Goal: Task Accomplishment & Management: Manage account settings

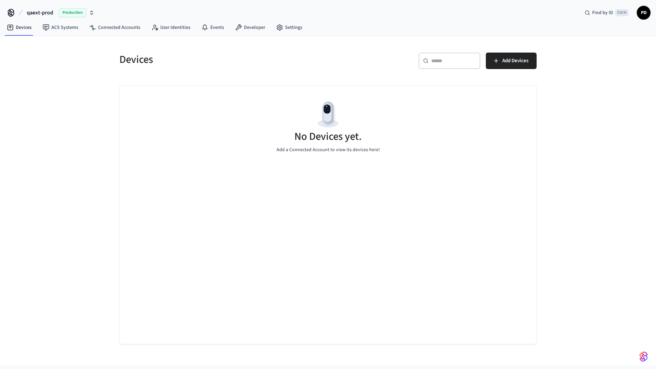
click at [38, 12] on span "qaext-prod" at bounding box center [40, 13] width 26 height 8
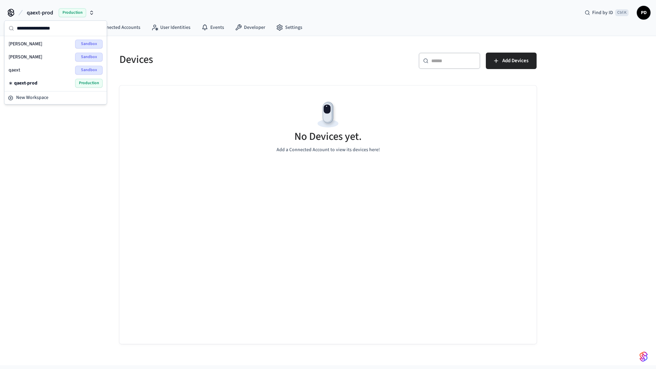
click at [40, 66] on div "qaext Sandbox" at bounding box center [56, 70] width 94 height 9
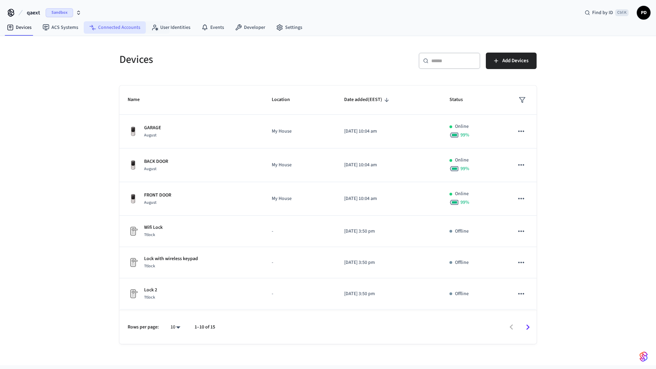
click at [127, 25] on link "Connected Accounts" at bounding box center [115, 27] width 62 height 12
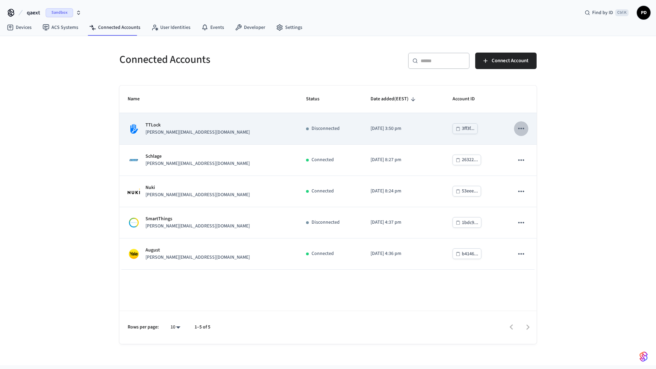
click at [519, 127] on icon "sticky table" at bounding box center [521, 128] width 9 height 9
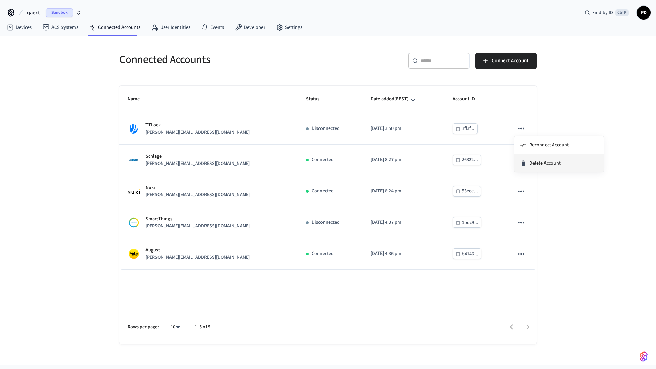
click at [537, 161] on span "Delete Account" at bounding box center [544, 163] width 31 height 7
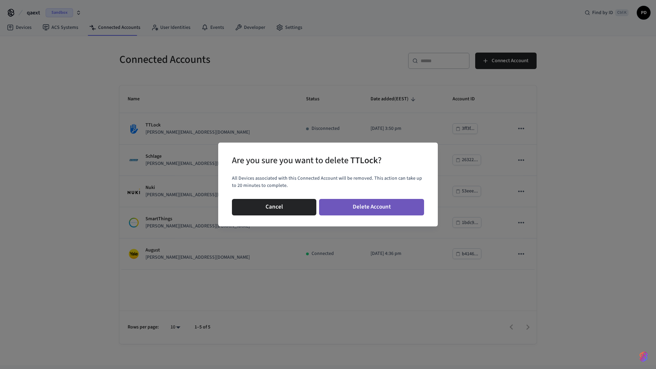
click at [355, 204] on button "Delete Account" at bounding box center [371, 207] width 105 height 16
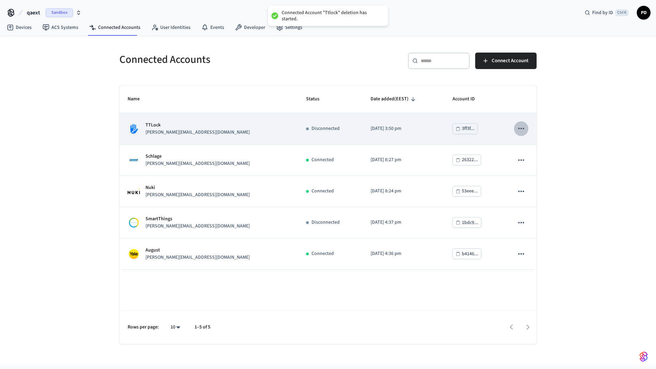
click at [523, 129] on icon "sticky table" at bounding box center [521, 128] width 9 height 9
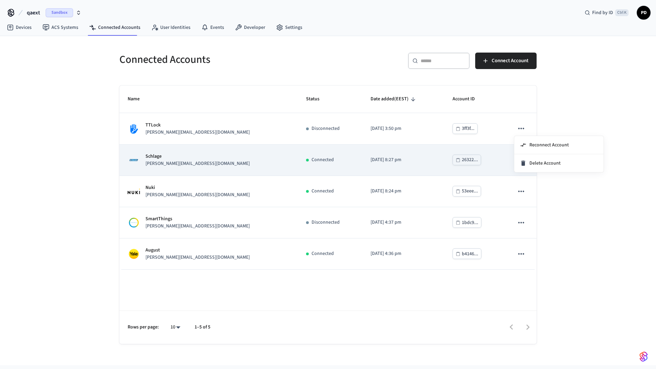
click at [496, 150] on div at bounding box center [328, 184] width 656 height 369
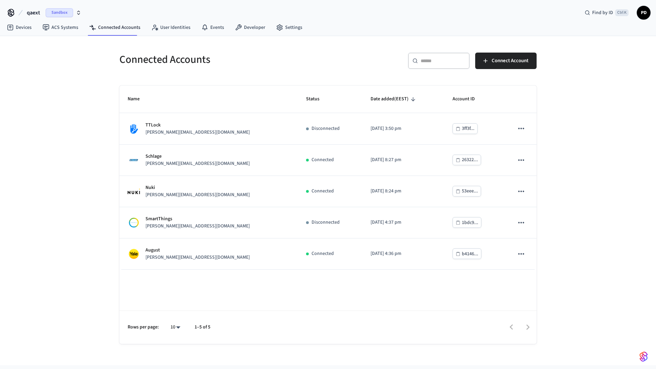
click at [565, 124] on div "Connected Accounts ​ ​ Connect Account Name Status Date added (EEST) Account ID…" at bounding box center [328, 200] width 656 height 329
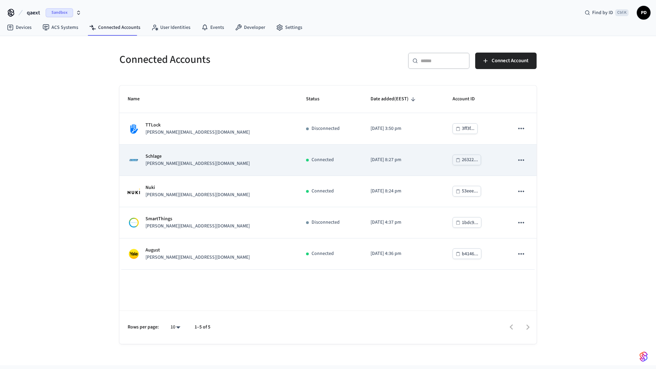
click at [521, 156] on icon "sticky table" at bounding box center [521, 159] width 9 height 9
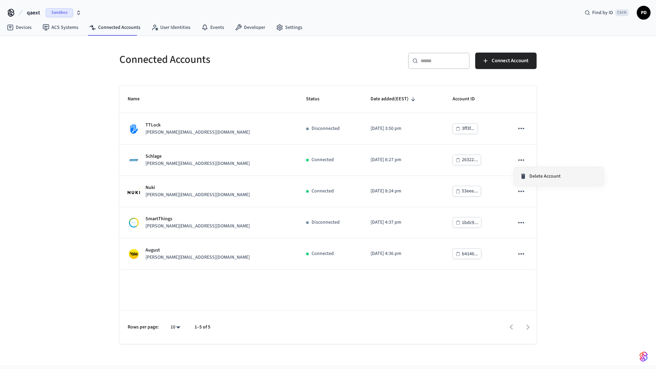
click at [532, 180] on li "Delete Account" at bounding box center [558, 176] width 89 height 18
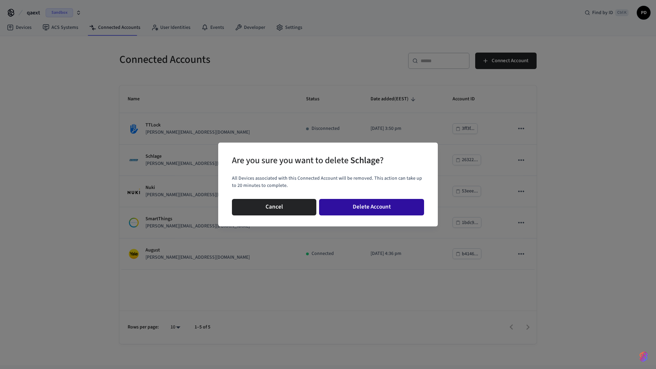
click at [390, 206] on button "Delete Account" at bounding box center [371, 207] width 105 height 16
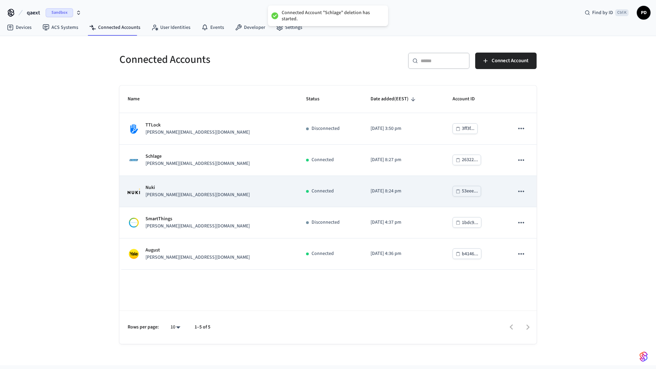
click at [520, 190] on icon "sticky table" at bounding box center [521, 191] width 9 height 9
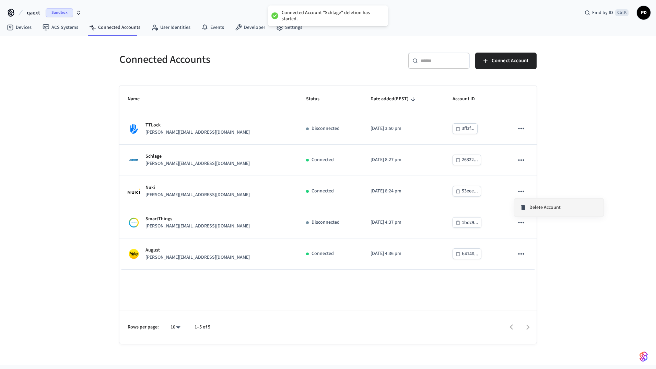
click at [533, 202] on li "Delete Account" at bounding box center [558, 207] width 89 height 18
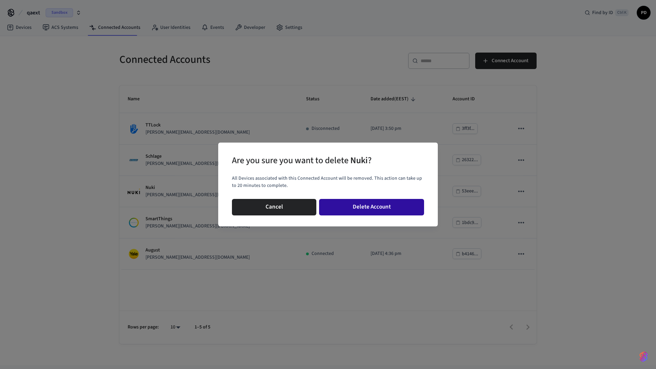
click at [390, 206] on button "Delete Account" at bounding box center [371, 207] width 105 height 16
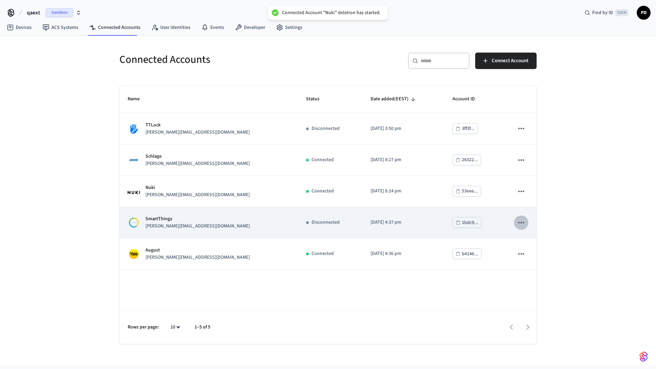
click at [522, 223] on icon "sticky table" at bounding box center [521, 222] width 9 height 9
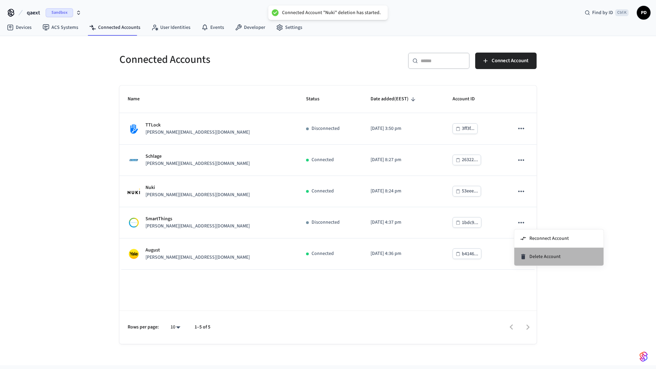
click at [529, 260] on li "Delete Account" at bounding box center [558, 256] width 89 height 18
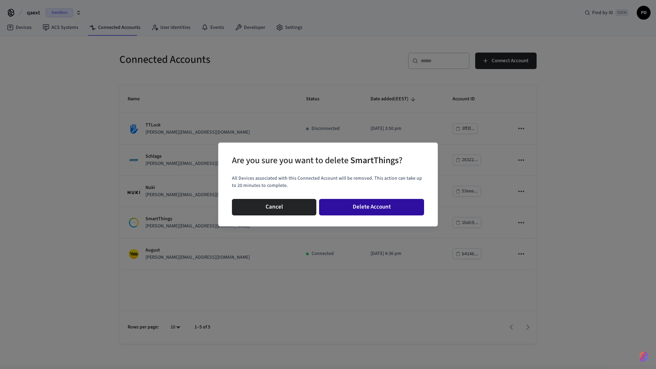
click at [393, 205] on button "Delete Account" at bounding box center [371, 207] width 105 height 16
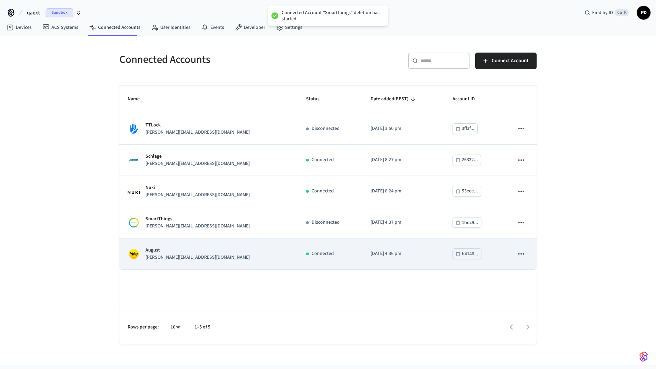
click at [521, 255] on icon "sticky table" at bounding box center [521, 253] width 9 height 9
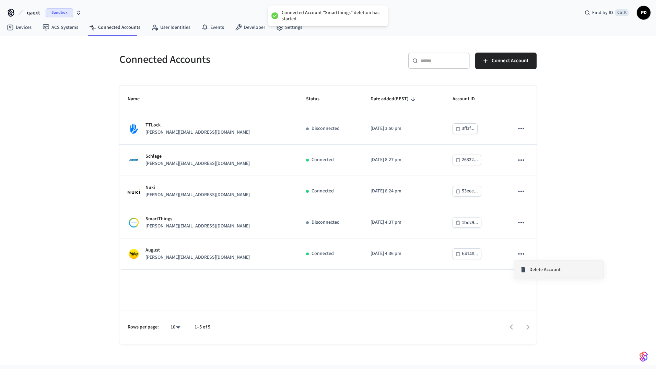
click at [538, 271] on span "Delete Account" at bounding box center [544, 269] width 31 height 7
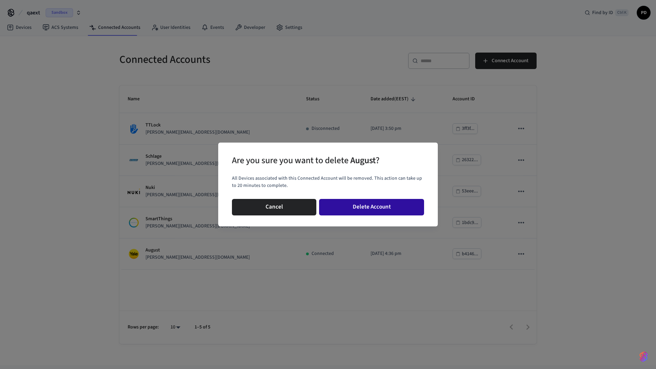
drag, startPoint x: 369, startPoint y: 203, endPoint x: 366, endPoint y: 200, distance: 3.6
click at [369, 203] on button "Delete Account" at bounding box center [371, 207] width 105 height 16
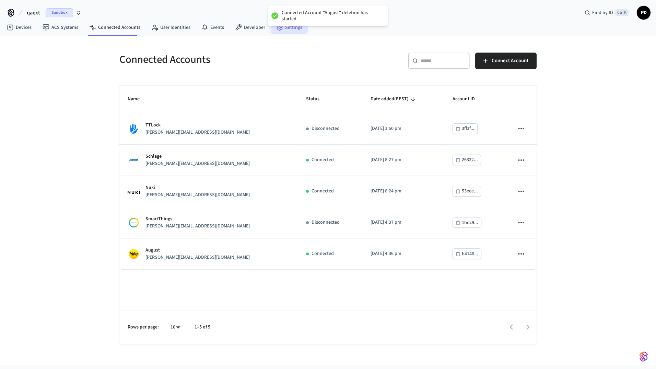
click at [283, 30] on link "Settings" at bounding box center [289, 27] width 37 height 12
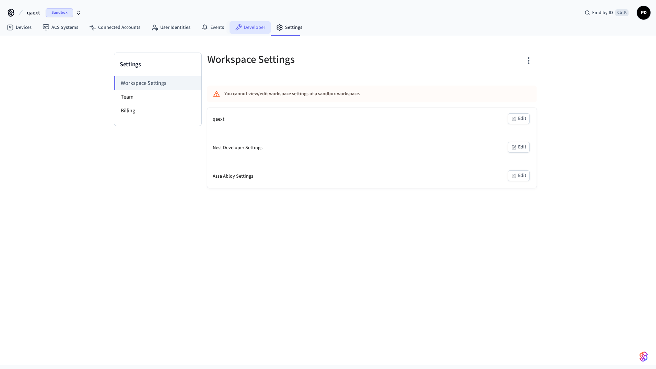
click at [243, 27] on link "Developer" at bounding box center [250, 27] width 41 height 12
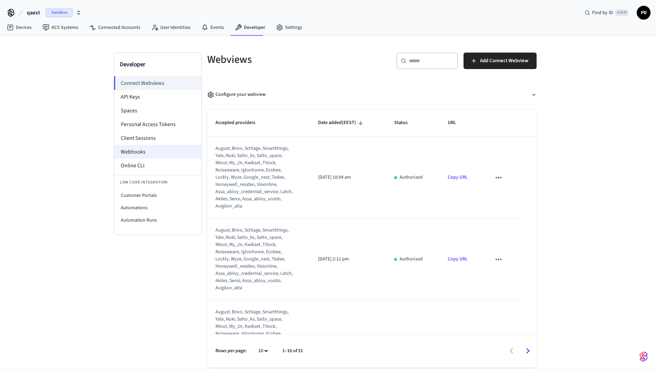
click at [139, 153] on li "Webhooks" at bounding box center [157, 152] width 87 height 14
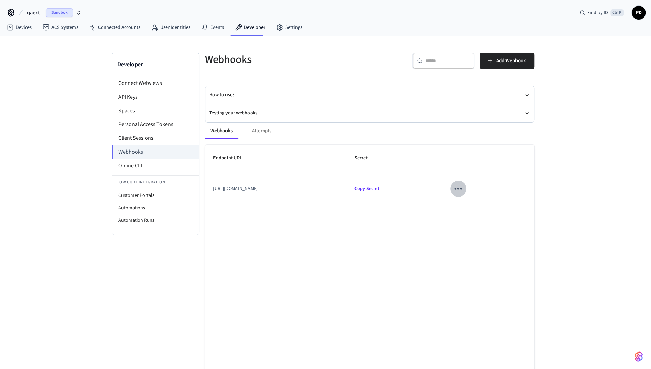
click at [463, 186] on icon "sticky table" at bounding box center [458, 188] width 11 height 11
click at [495, 208] on li "Edit" at bounding box center [498, 208] width 33 height 19
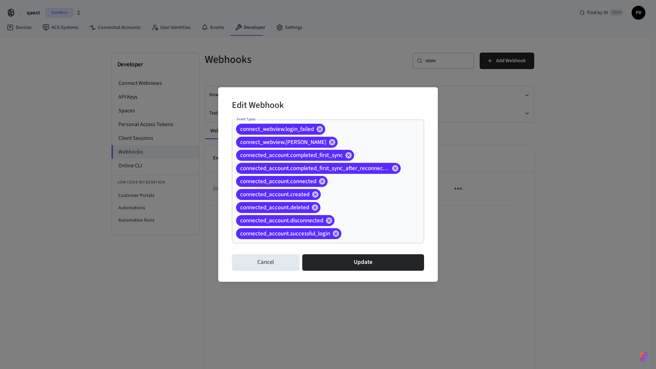
click at [367, 212] on div "connect_webview.login_failed connect_webview.login_succeeded connected_account.…" at bounding box center [328, 181] width 192 height 124
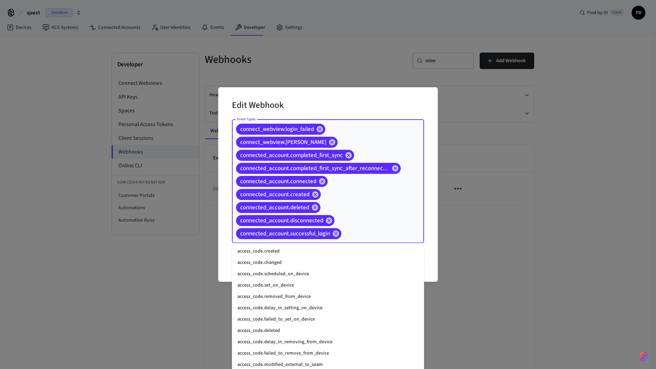
scroll to position [478, 0]
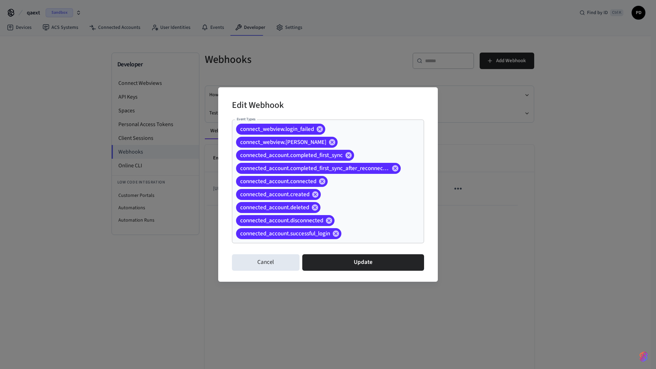
click at [430, 194] on div "Edit Webhook Event Types connect_webview.login_failed connect_webview.login_suc…" at bounding box center [328, 184] width 220 height 194
click at [370, 228] on input "Event Types" at bounding box center [371, 233] width 59 height 12
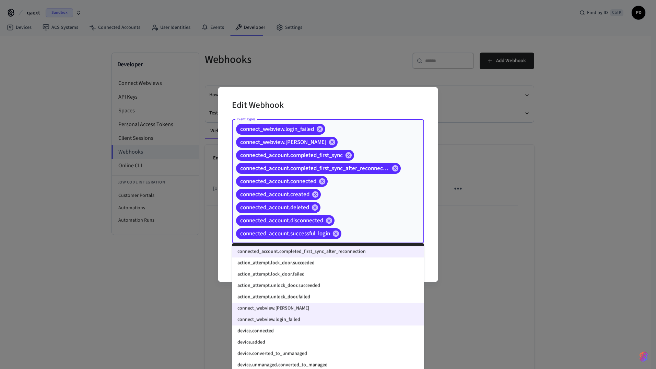
scroll to position [618, 0]
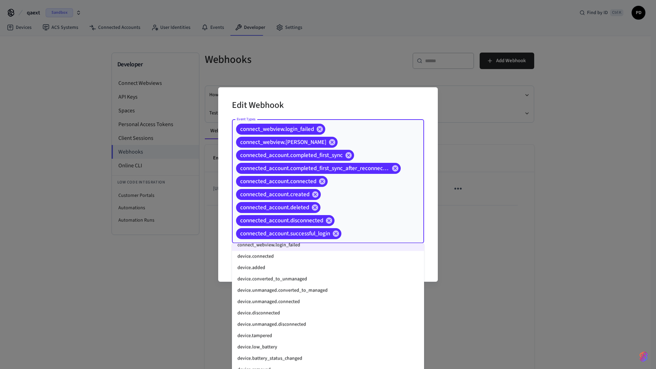
click at [271, 258] on li "device.connected" at bounding box center [328, 255] width 192 height 11
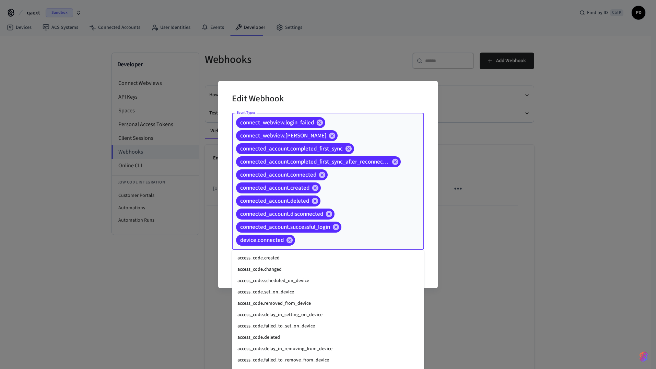
click at [362, 234] on input "Event Types" at bounding box center [349, 240] width 106 height 12
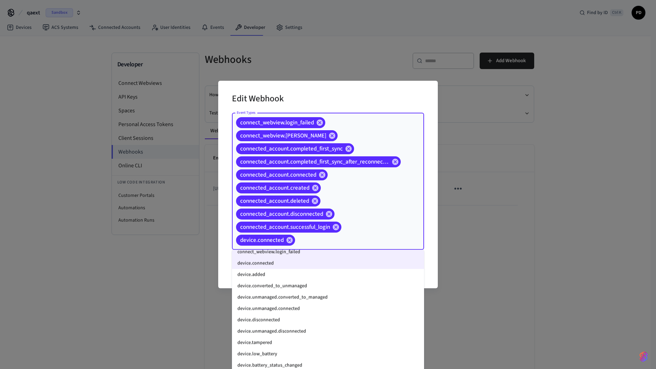
click at [269, 272] on li "device.added" at bounding box center [328, 274] width 192 height 11
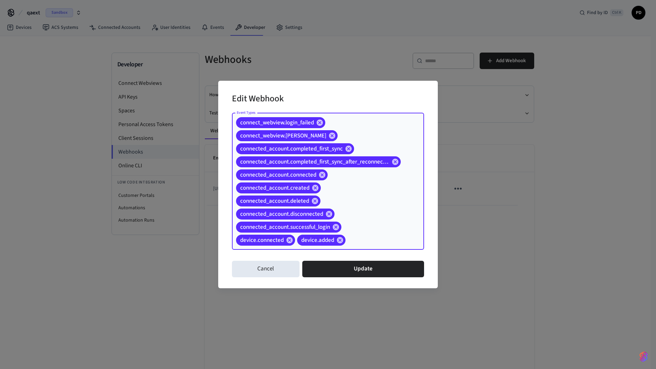
click at [377, 235] on input "Event Types" at bounding box center [374, 240] width 55 height 12
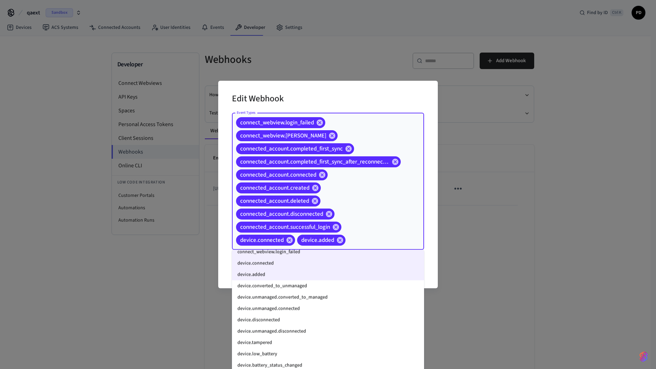
click at [275, 285] on li "device.converted_to_unmanaged" at bounding box center [328, 285] width 192 height 11
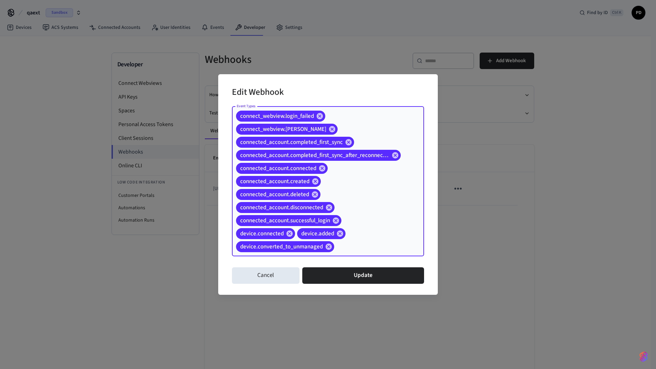
click at [366, 237] on div "connect_webview.login_failed connect_webview.login_succeeded connected_account.…" at bounding box center [328, 181] width 192 height 150
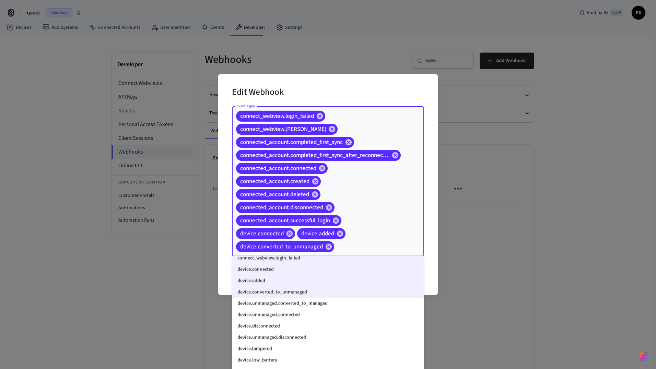
click at [294, 303] on li "device.unmanaged.converted_to_managed" at bounding box center [328, 302] width 192 height 11
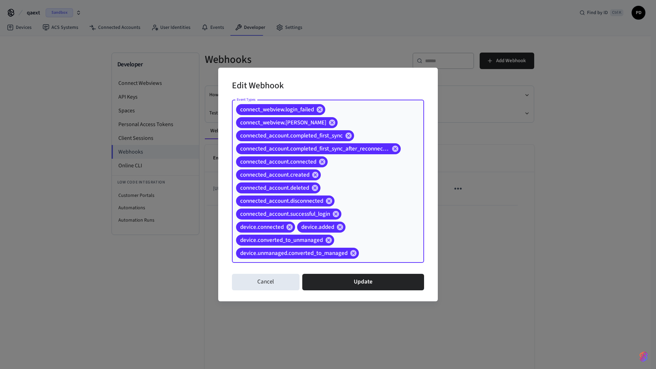
click at [395, 257] on input "Event Types" at bounding box center [381, 253] width 42 height 12
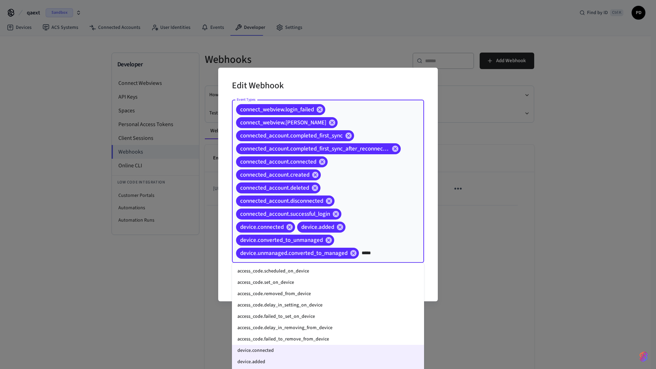
type input "******"
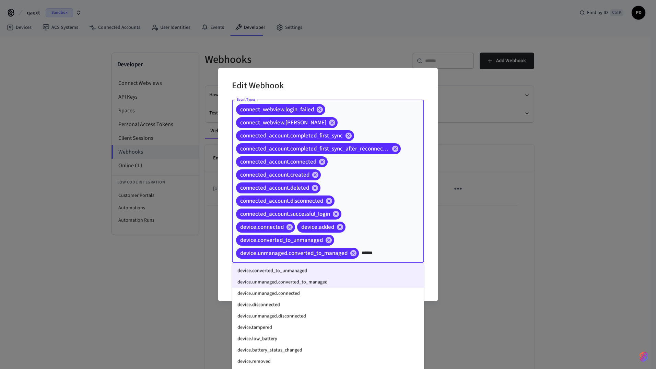
scroll to position [103, 0]
click at [274, 292] on li "device.unmanaged.connected" at bounding box center [328, 292] width 192 height 11
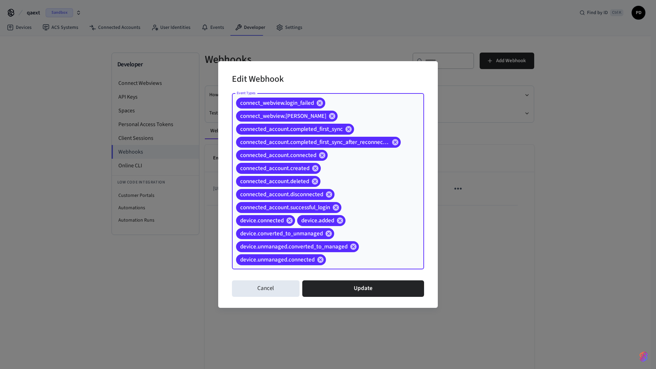
click at [354, 260] on input "Event Types" at bounding box center [364, 259] width 75 height 12
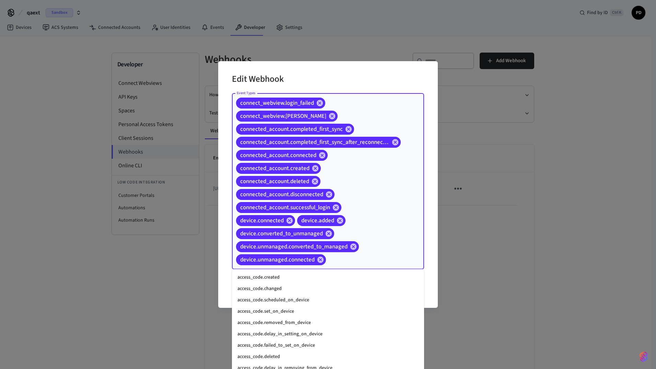
scroll to position [478, 0]
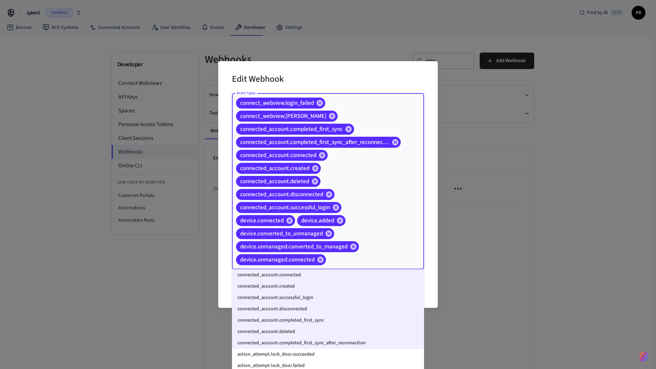
paste input "******"
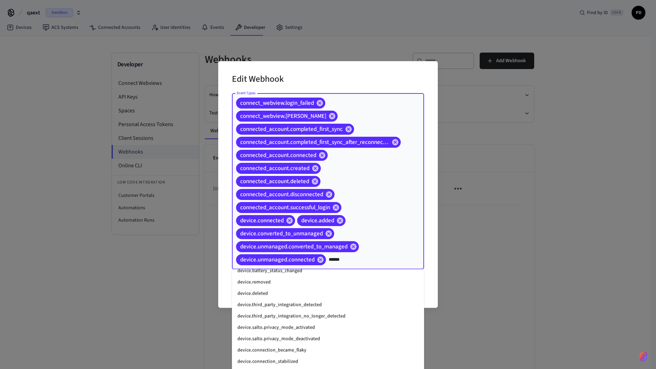
scroll to position [198, 0]
type input "*******"
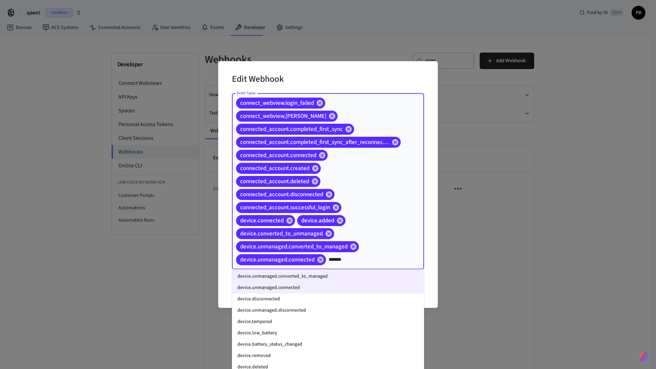
scroll to position [34, 0]
click at [268, 300] on li "device.disconnected" at bounding box center [328, 299] width 192 height 11
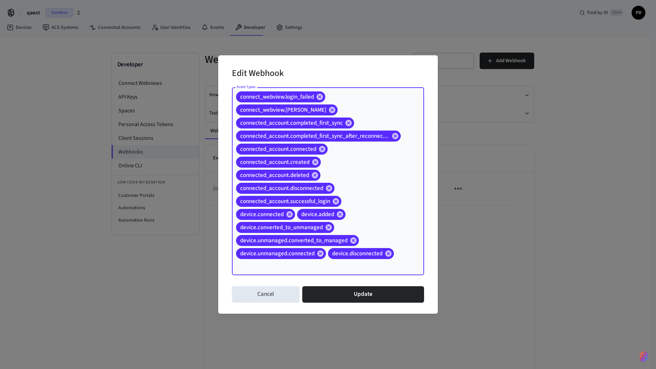
paste input "*******"
type input "*******"
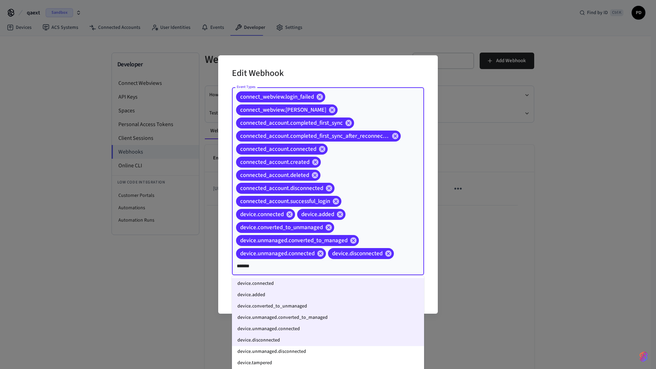
click at [268, 350] on li "device.unmanaged.disconnected" at bounding box center [328, 351] width 192 height 11
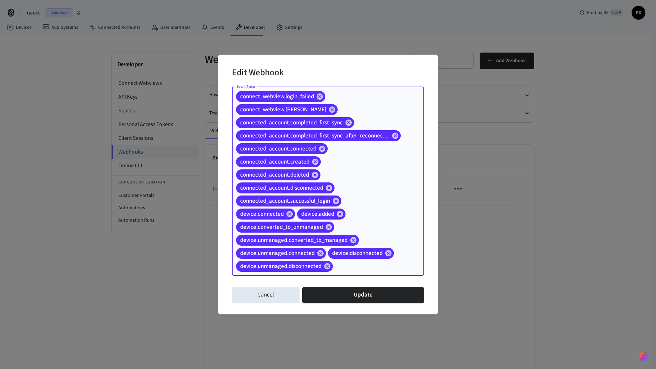
paste input "*******"
type input "*******"
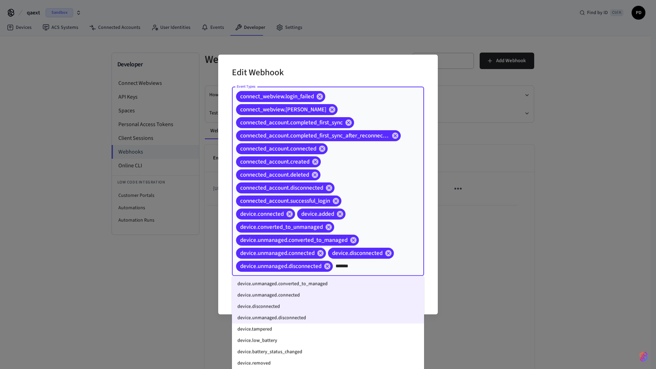
click at [269, 329] on li "device.tampered" at bounding box center [328, 328] width 192 height 11
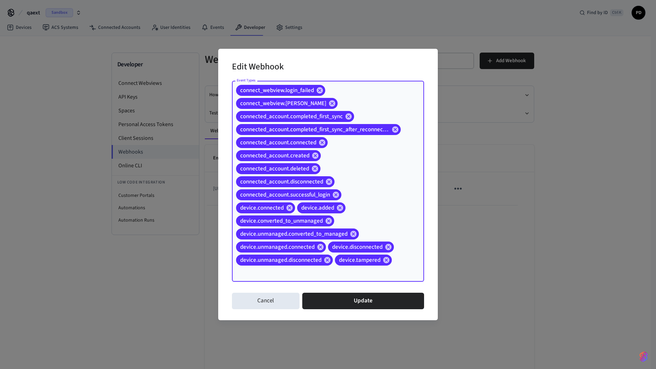
paste input "*******"
type input "*******"
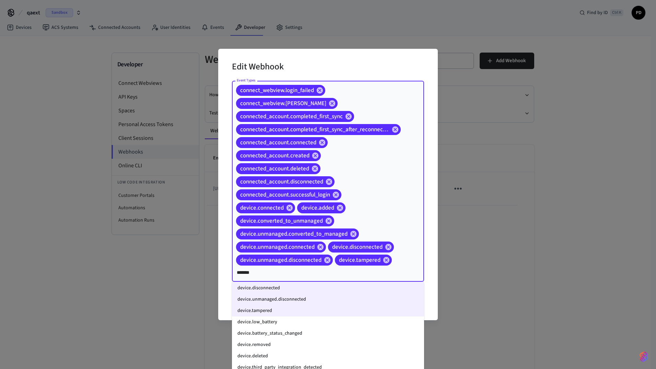
scroll to position [69, 0]
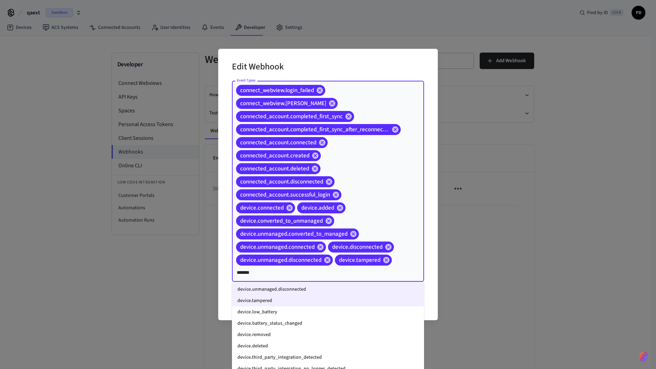
click at [268, 314] on li "device.low_battery" at bounding box center [328, 311] width 192 height 11
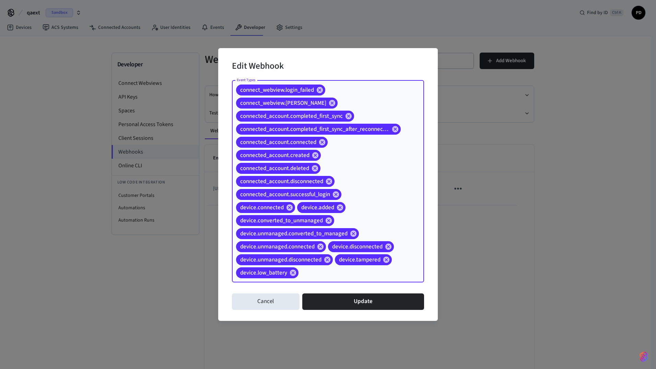
paste input "*******"
type input "*******"
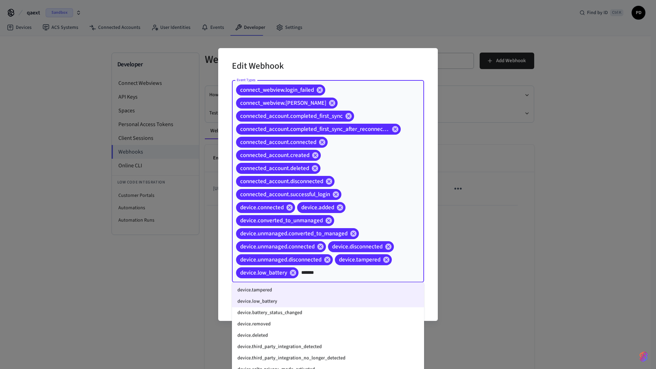
scroll to position [103, 0]
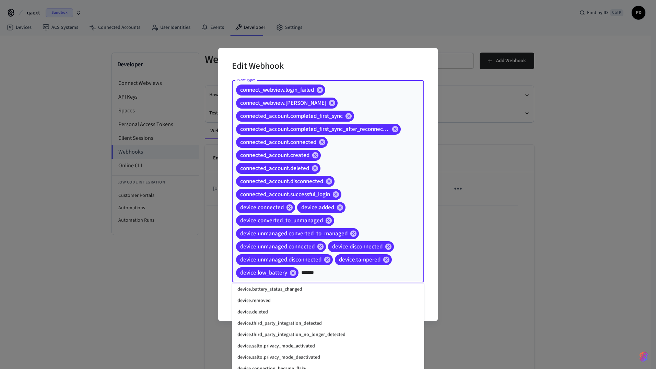
click at [280, 292] on li "device.battery_status_changed" at bounding box center [328, 288] width 192 height 11
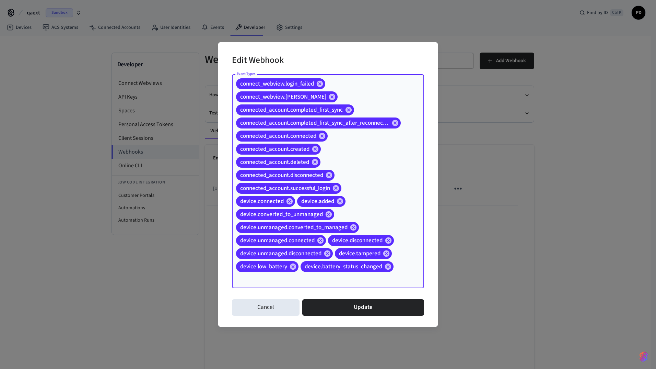
paste input "*******"
type input "*******"
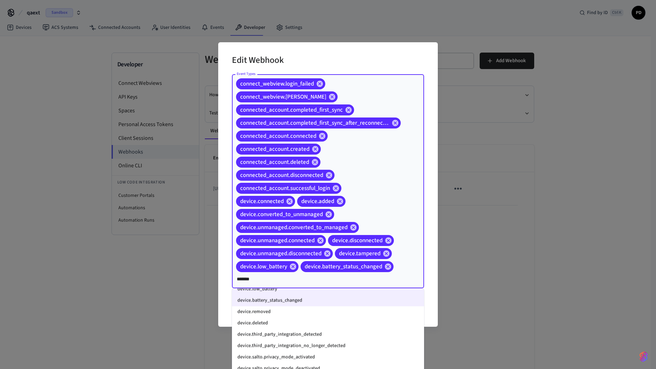
scroll to position [119, 0]
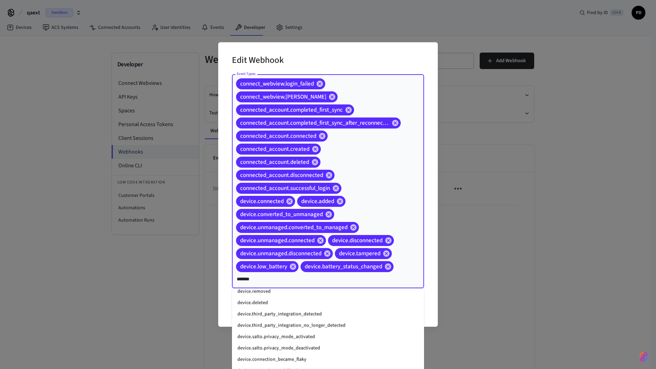
click at [271, 293] on li "device.removed" at bounding box center [328, 290] width 192 height 11
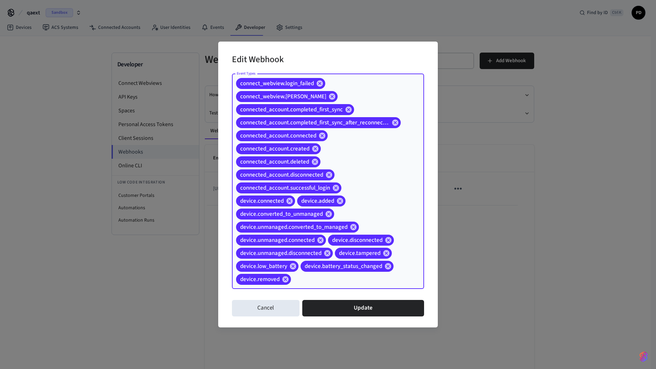
paste input "*******"
type input "*******"
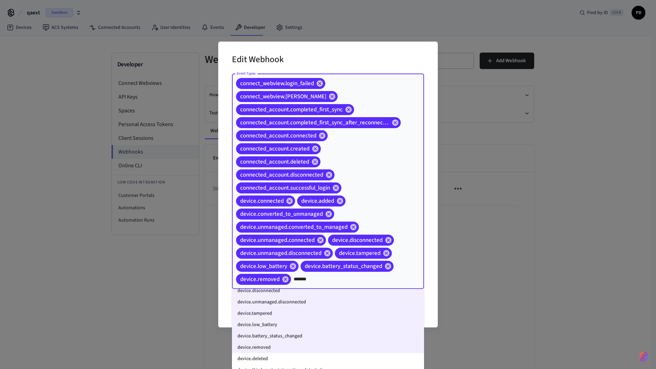
scroll to position [103, 0]
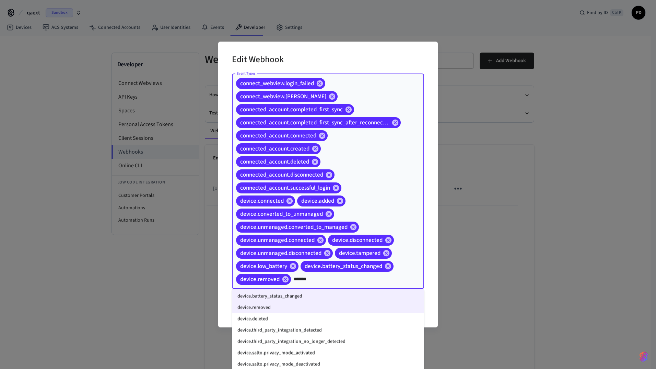
click at [269, 313] on li "device.deleted" at bounding box center [328, 318] width 192 height 11
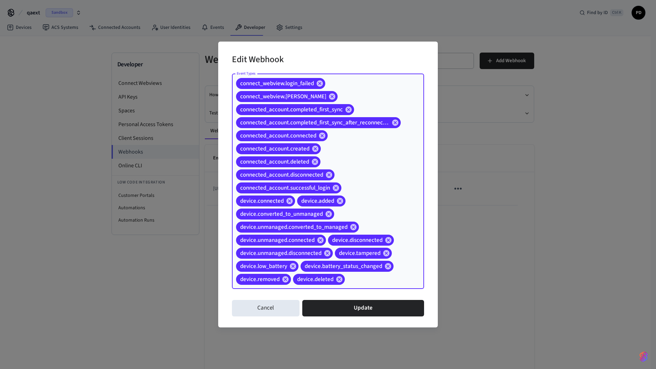
paste input "*******"
type input "*******"
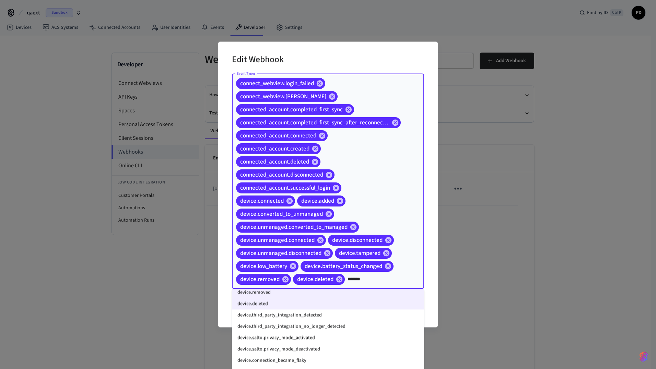
scroll to position [119, 0]
click at [294, 362] on li "device.connection_became_flaky" at bounding box center [328, 359] width 192 height 11
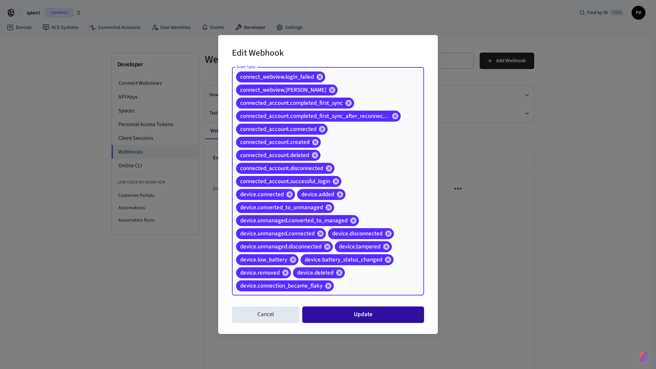
click at [357, 315] on button "Update" at bounding box center [363, 314] width 122 height 16
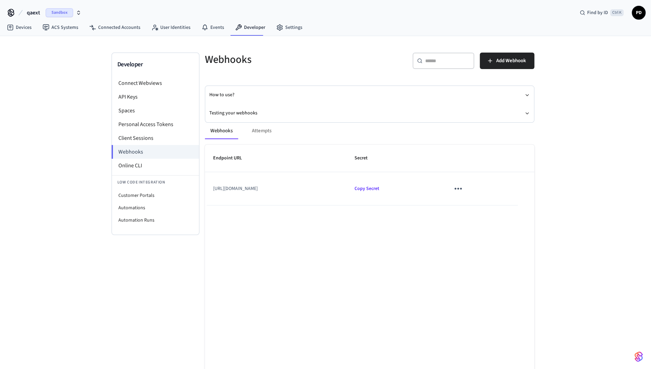
click at [267, 131] on div "Webhooks Attempts" at bounding box center [369, 130] width 329 height 16
click at [259, 127] on div "Webhooks Attempts" at bounding box center [369, 130] width 329 height 16
click at [235, 186] on td "https://qaext-connect.eviivo.com/seam/notifications" at bounding box center [276, 188] width 142 height 33
click at [241, 112] on button "Testing your webhooks" at bounding box center [369, 113] width 320 height 18
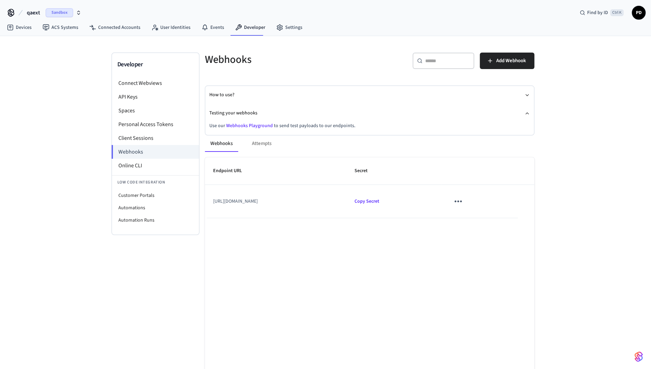
click at [246, 126] on link "Webhooks Playground" at bounding box center [249, 125] width 47 height 7
click at [130, 26] on link "Connected Accounts" at bounding box center [115, 27] width 62 height 12
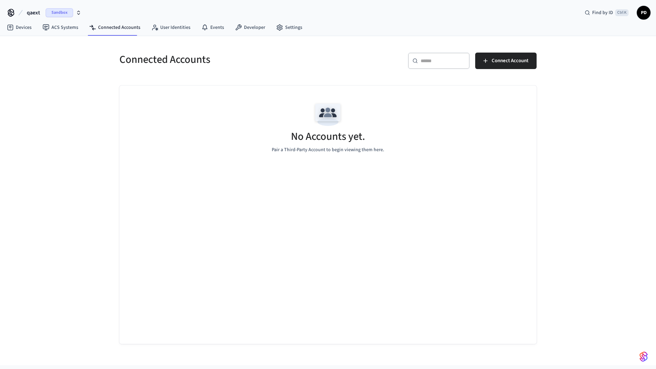
click at [23, 21] on nav "Devices ACS Systems Connected Accounts User Identities Events Developer Settings" at bounding box center [154, 28] width 306 height 16
click at [21, 25] on link "Devices" at bounding box center [19, 27] width 36 height 12
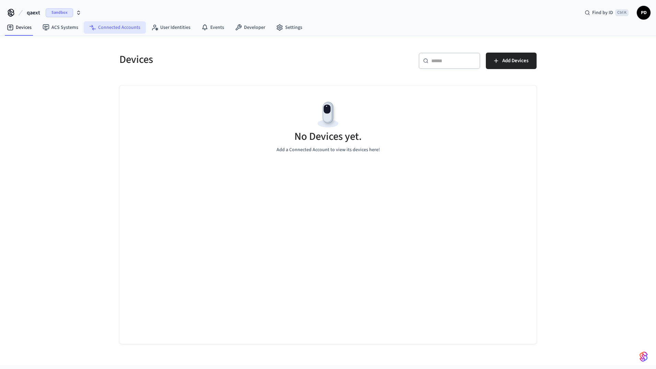
click at [121, 29] on link "Connected Accounts" at bounding box center [115, 27] width 62 height 12
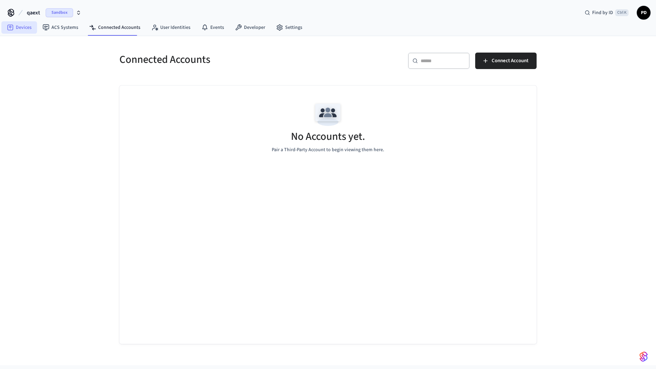
click at [24, 25] on link "Devices" at bounding box center [19, 27] width 36 height 12
